Goal: Find specific page/section: Find specific page/section

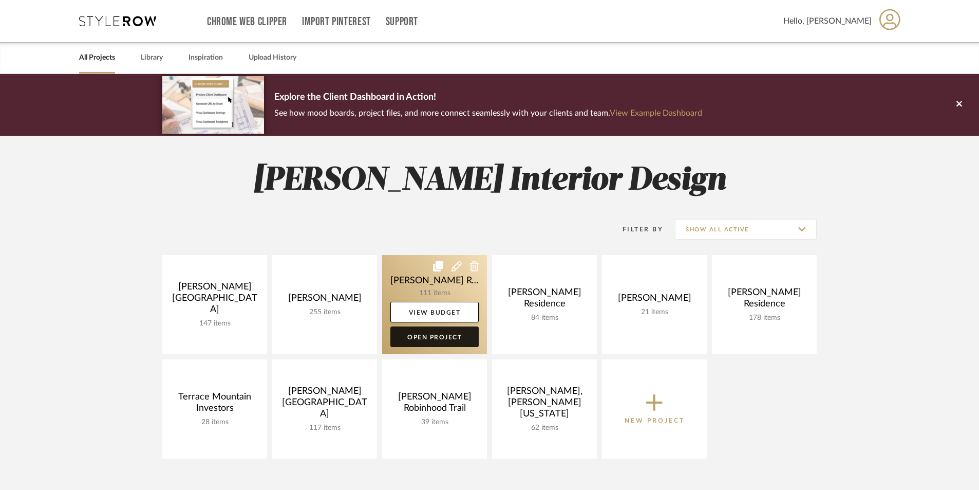
click at [425, 338] on link "Open Project" at bounding box center [434, 336] width 88 height 21
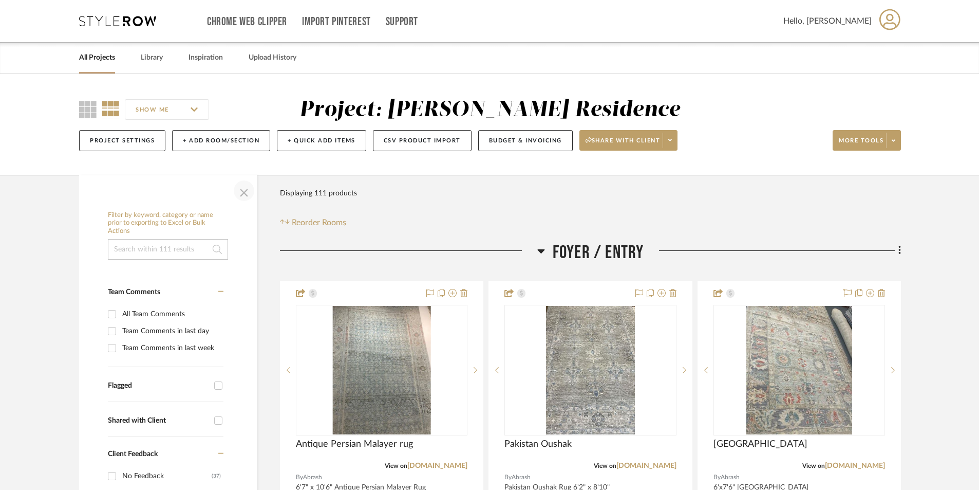
click at [245, 191] on span "button" at bounding box center [244, 190] width 25 height 25
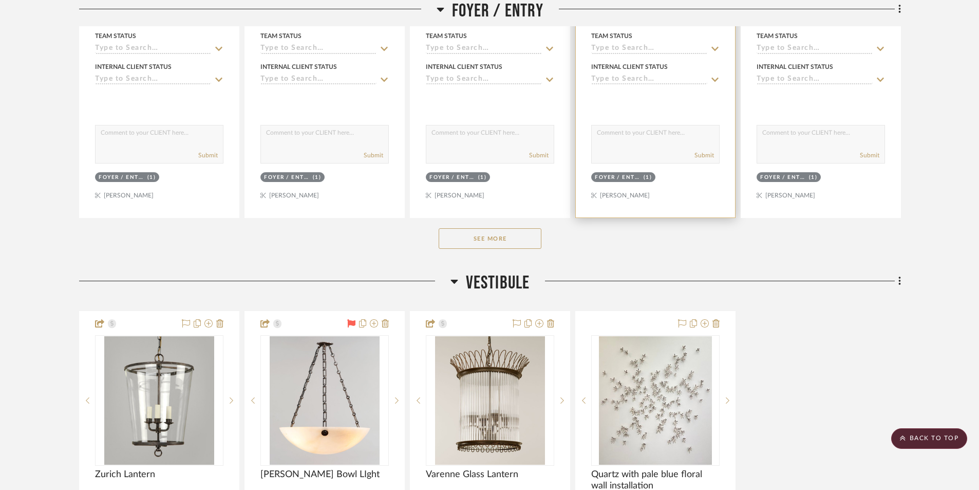
scroll to position [514, 0]
click at [471, 237] on button "See More" at bounding box center [490, 238] width 103 height 21
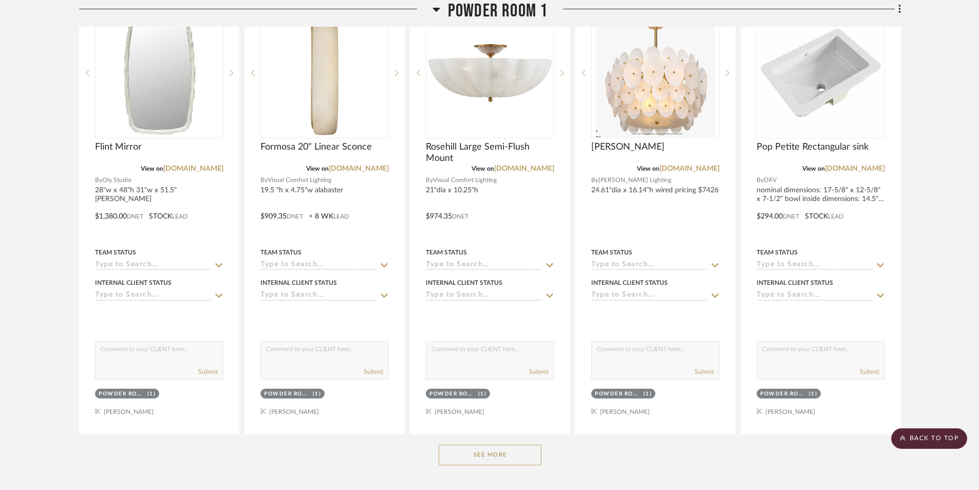
scroll to position [1850, 0]
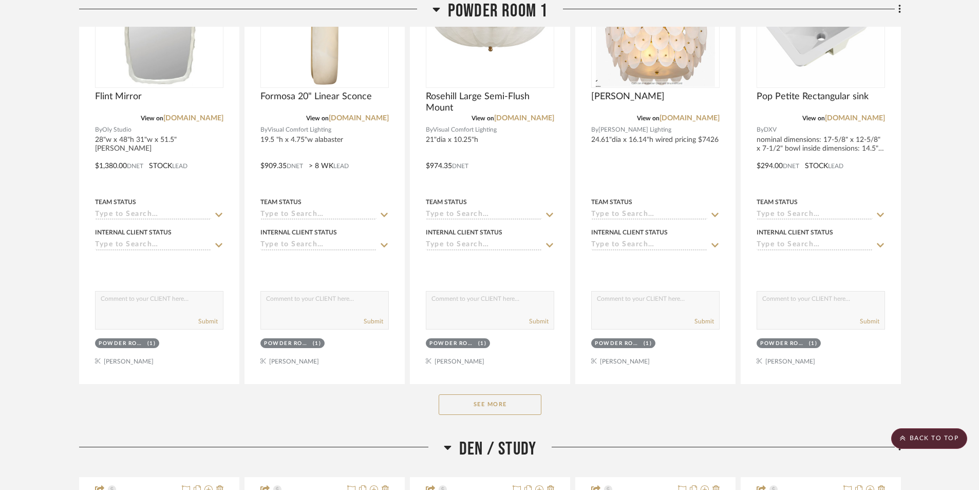
click at [533, 405] on button "See More" at bounding box center [490, 404] width 103 height 21
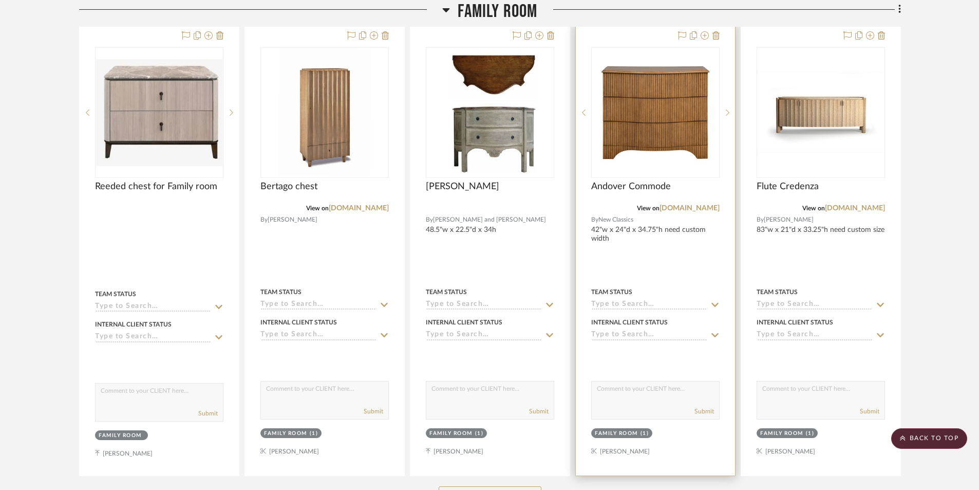
scroll to position [5035, 0]
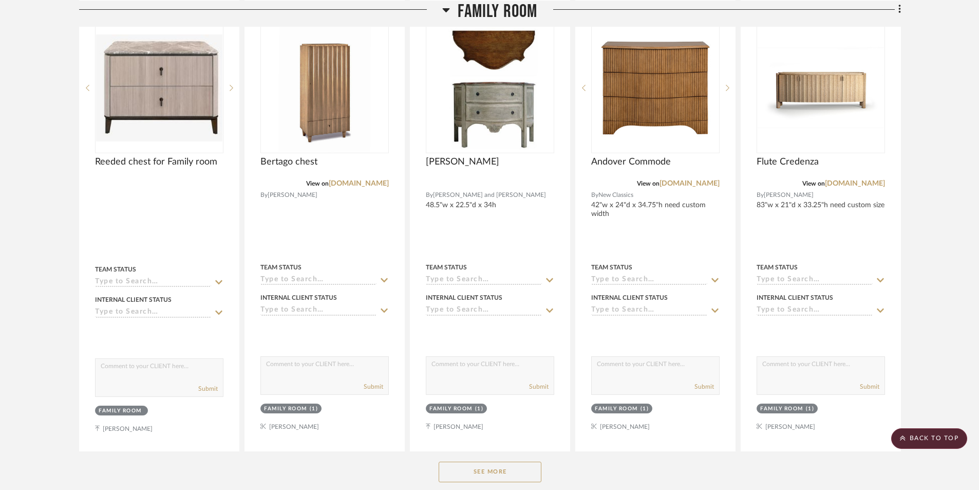
click at [499, 473] on button "See More" at bounding box center [490, 471] width 103 height 21
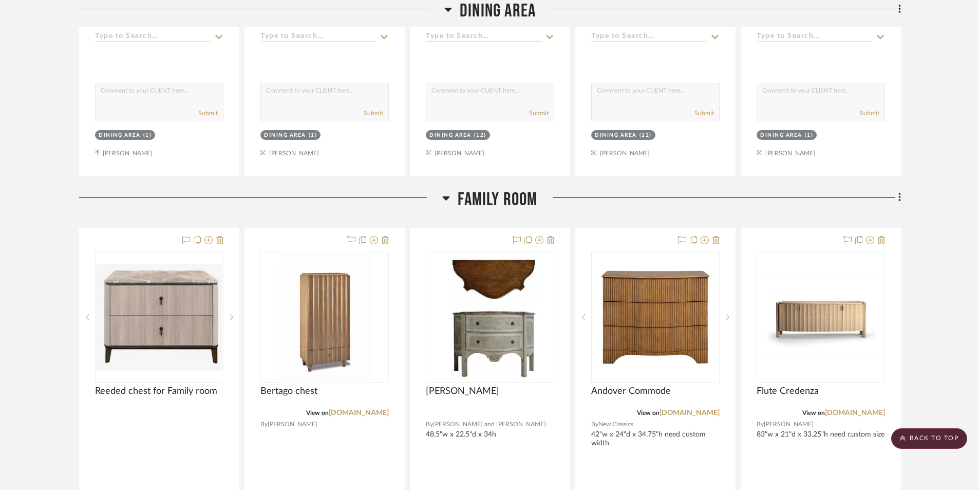
scroll to position [4881, 0]
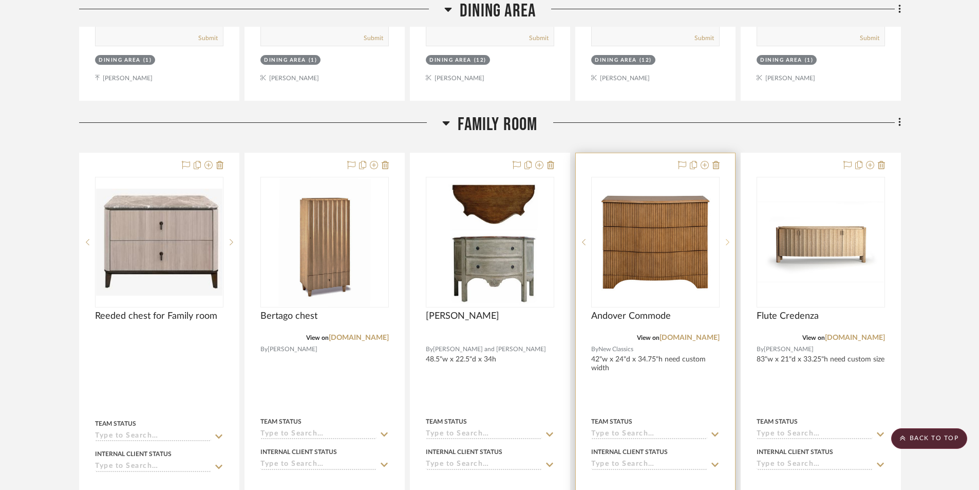
click at [725, 242] on sr-next-btn at bounding box center [727, 241] width 15 height 7
click at [587, 247] on div at bounding box center [583, 242] width 15 height 130
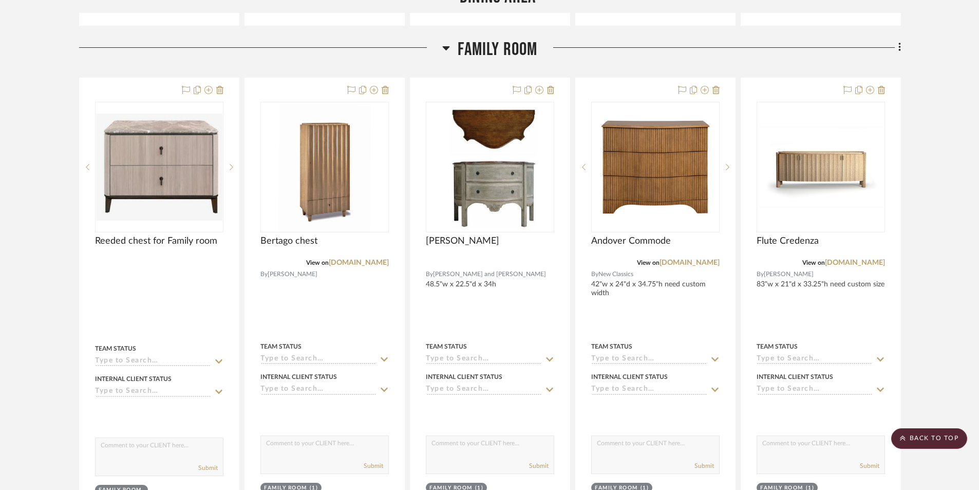
scroll to position [5035, 0]
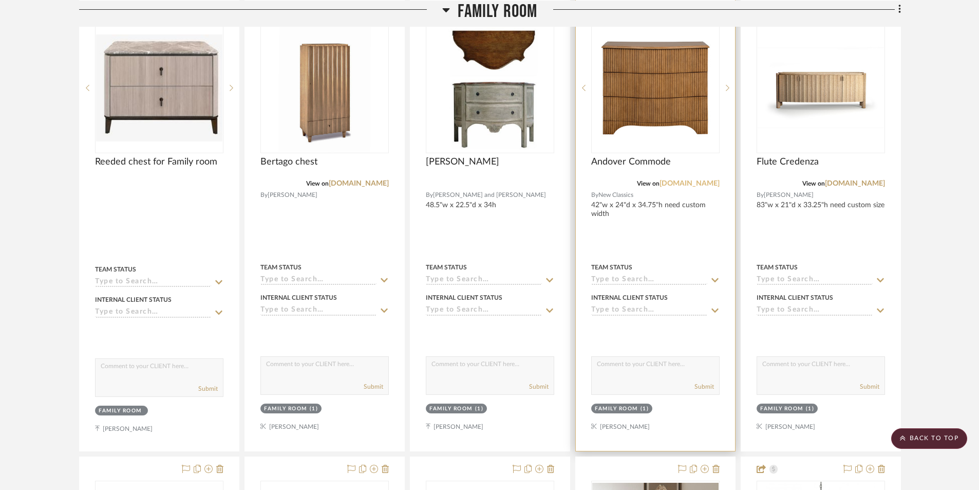
click at [686, 183] on link "[DOMAIN_NAME]" at bounding box center [690, 183] width 60 height 7
click at [678, 185] on link "[DOMAIN_NAME]" at bounding box center [690, 183] width 60 height 7
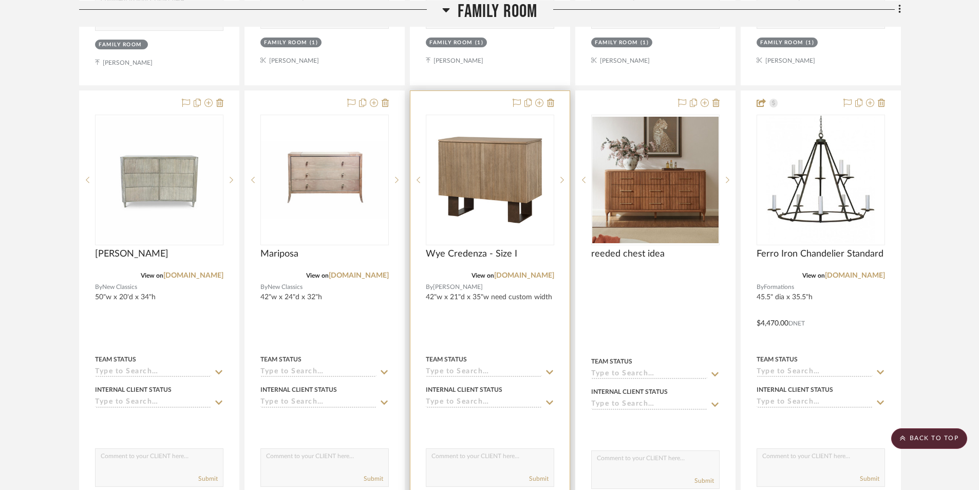
scroll to position [5395, 0]
